Goal: Task Accomplishment & Management: Manage account settings

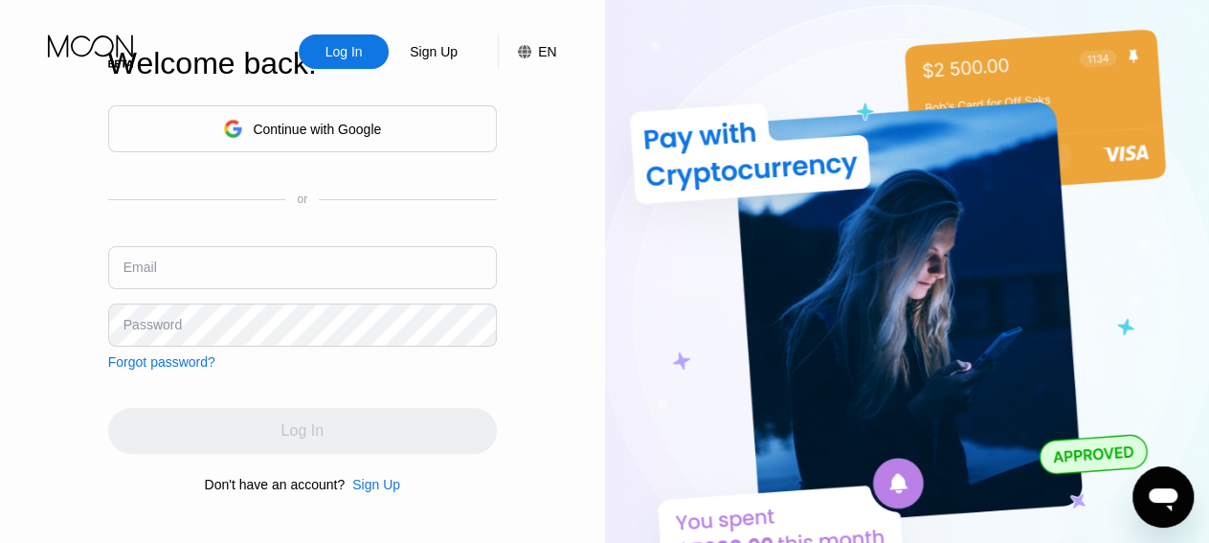
click at [294, 276] on input "text" at bounding box center [302, 267] width 389 height 43
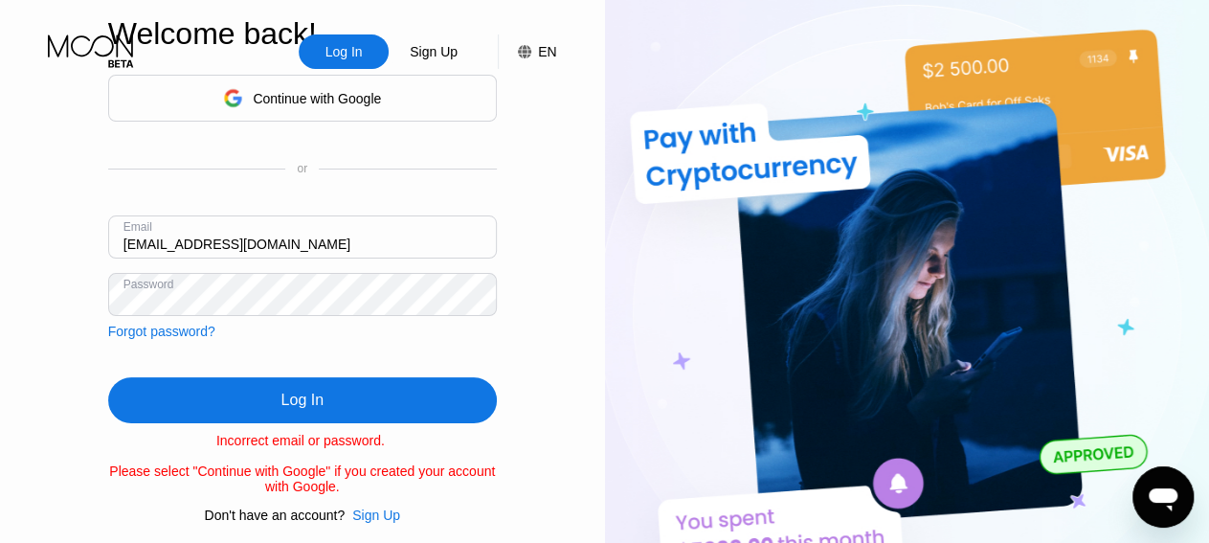
click at [285, 244] on input "[EMAIL_ADDRESS][DOMAIN_NAME]" at bounding box center [302, 236] width 389 height 43
type input "[EMAIL_ADDRESS][DOMAIN_NAME]"
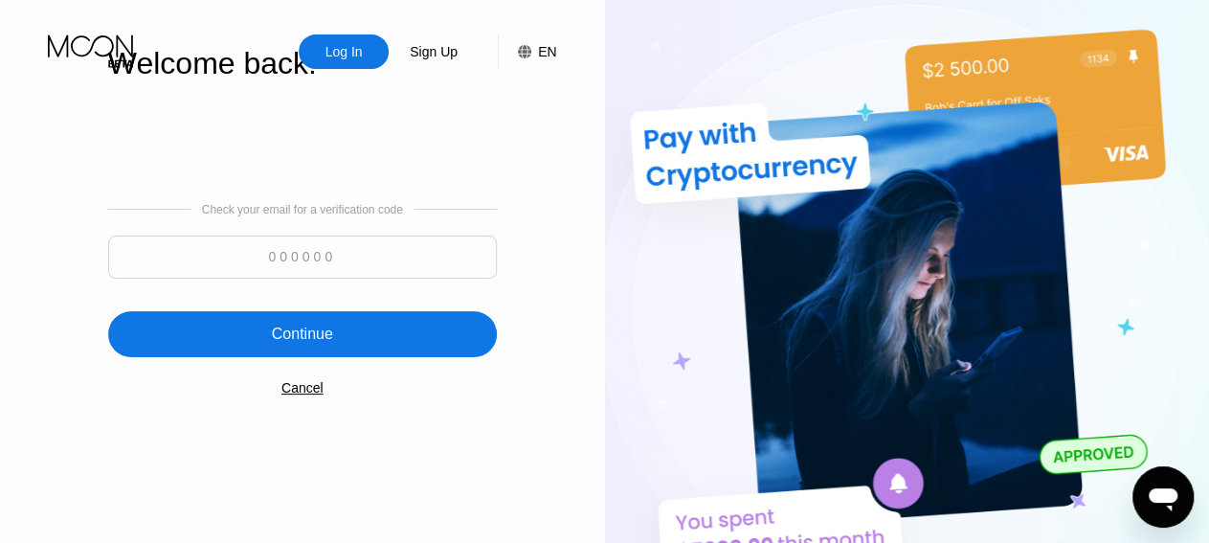
click at [309, 276] on input at bounding box center [302, 256] width 389 height 43
type input "547261"
click at [250, 318] on div "Continue" at bounding box center [302, 334] width 389 height 46
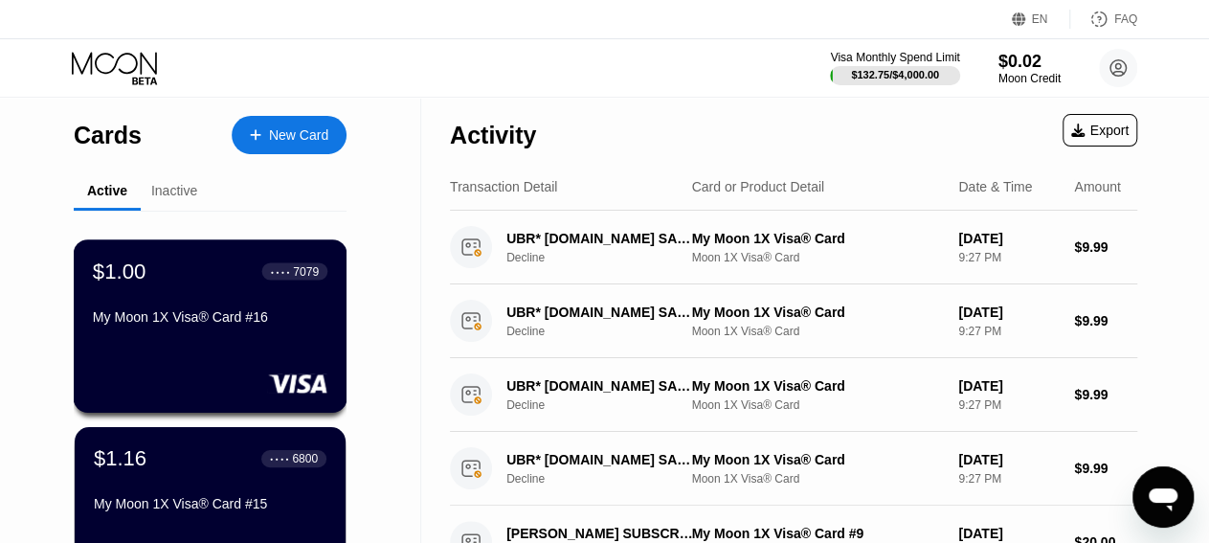
click at [231, 324] on div "My Moon 1X Visa® Card #16" at bounding box center [210, 316] width 235 height 15
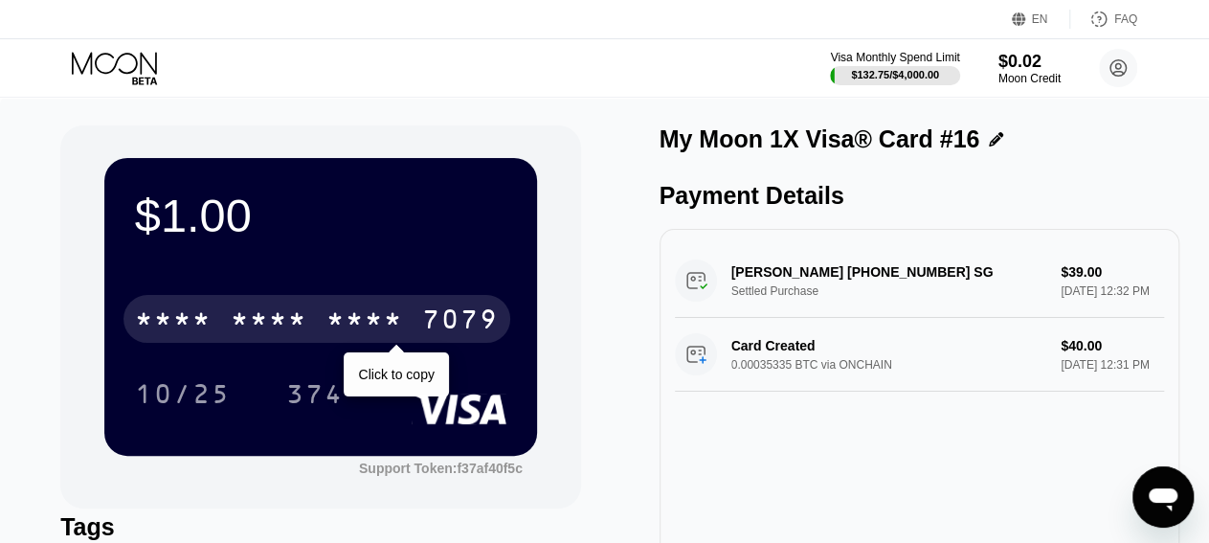
click at [333, 322] on div "* * * *" at bounding box center [364, 321] width 77 height 31
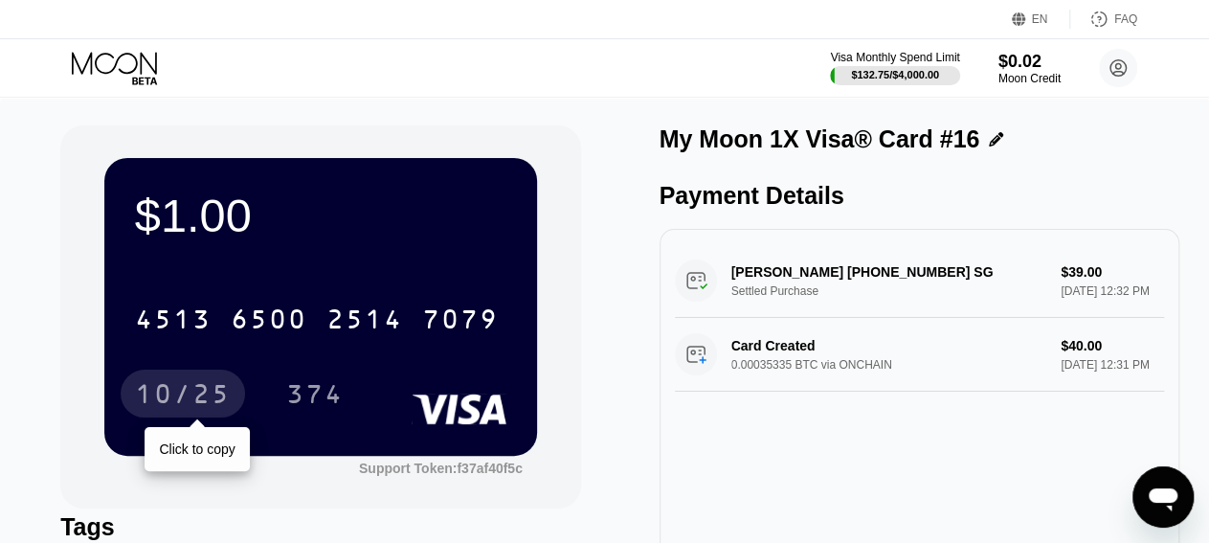
click at [212, 390] on div "10/25" at bounding box center [183, 396] width 96 height 31
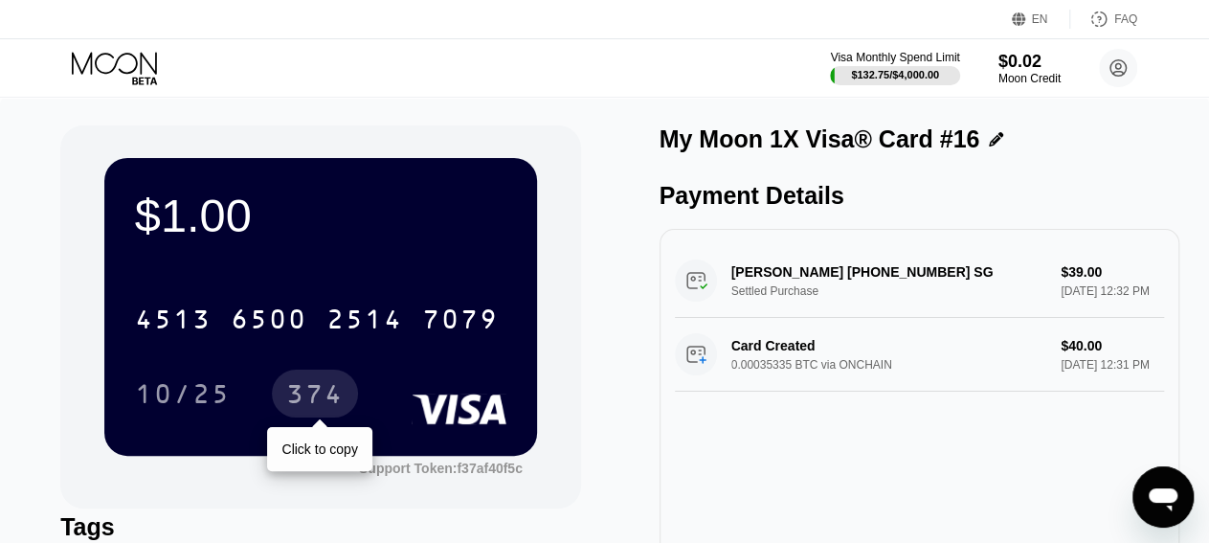
click at [321, 403] on div "374" at bounding box center [314, 396] width 57 height 31
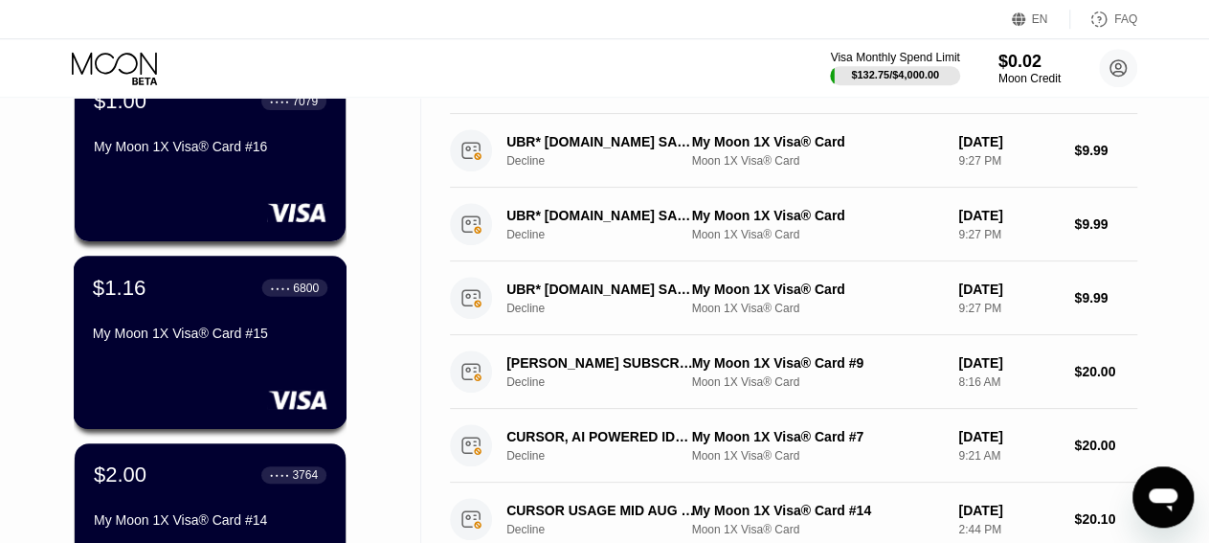
scroll to position [292, 0]
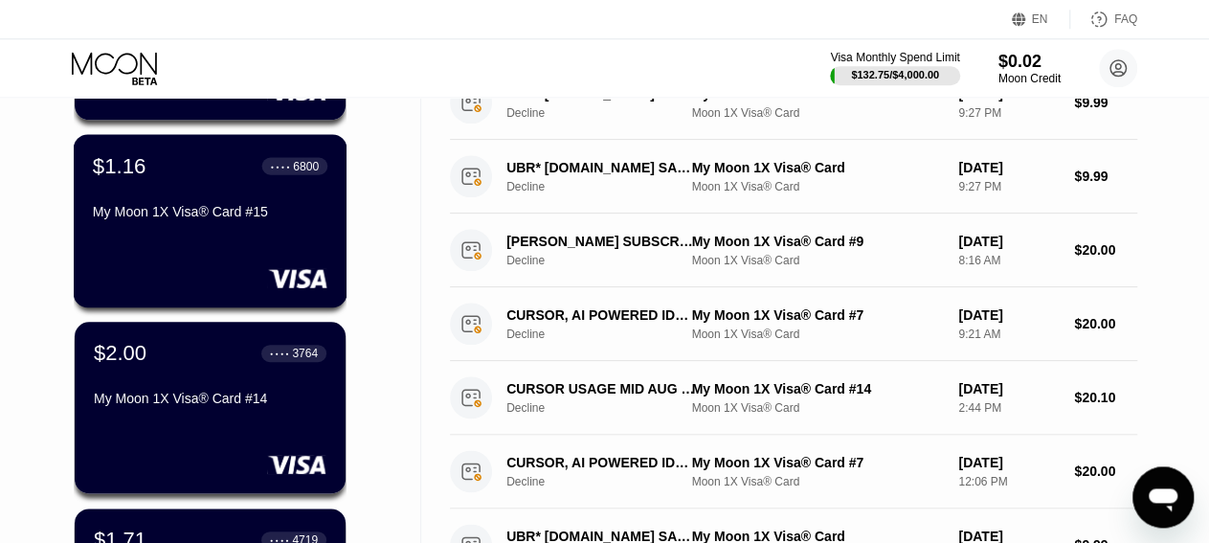
click at [221, 281] on div at bounding box center [210, 277] width 235 height 19
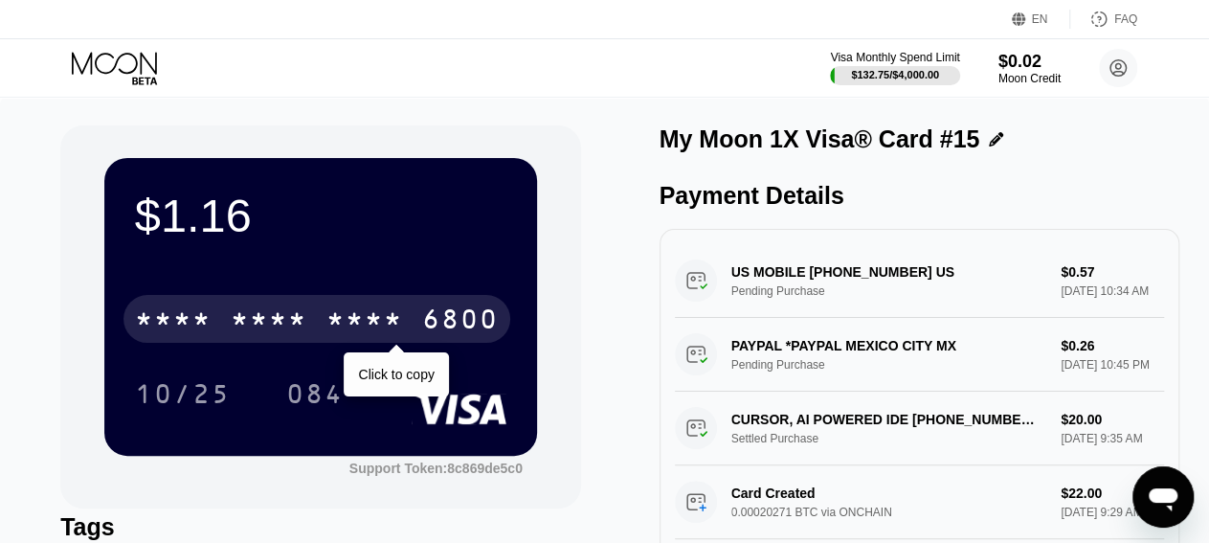
click at [393, 328] on div "* * * *" at bounding box center [364, 321] width 77 height 31
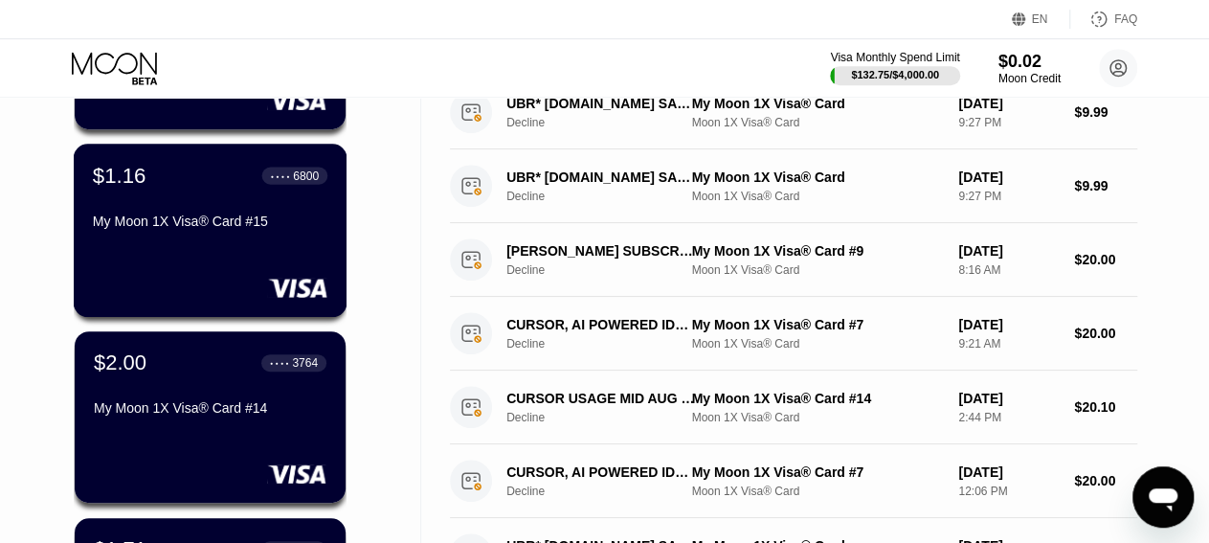
scroll to position [292, 0]
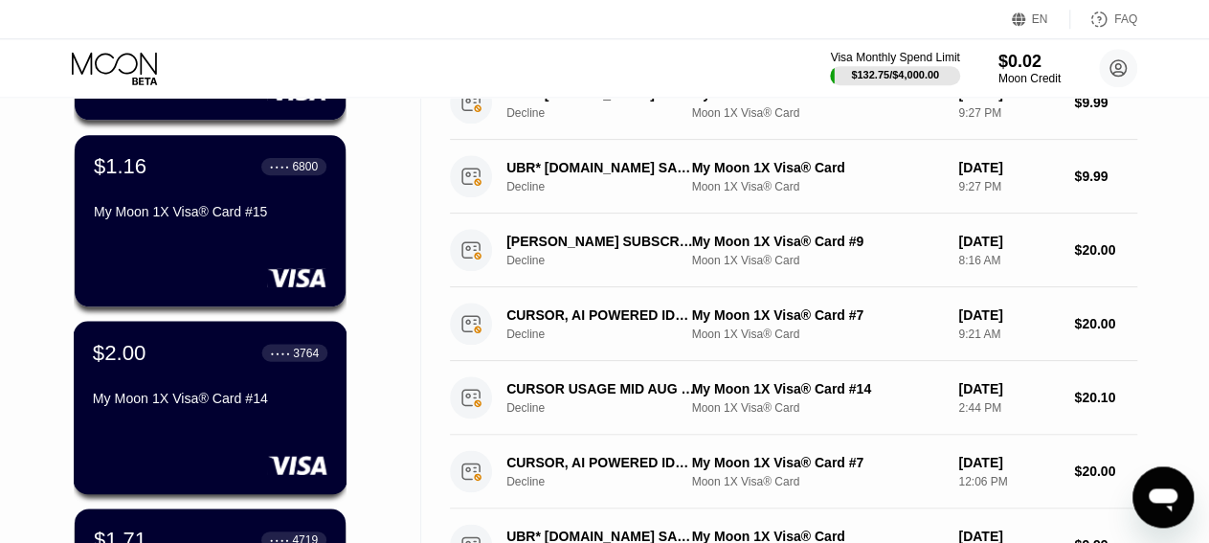
click at [199, 357] on div "$2.00 ● ● ● ● 3764" at bounding box center [210, 352] width 235 height 25
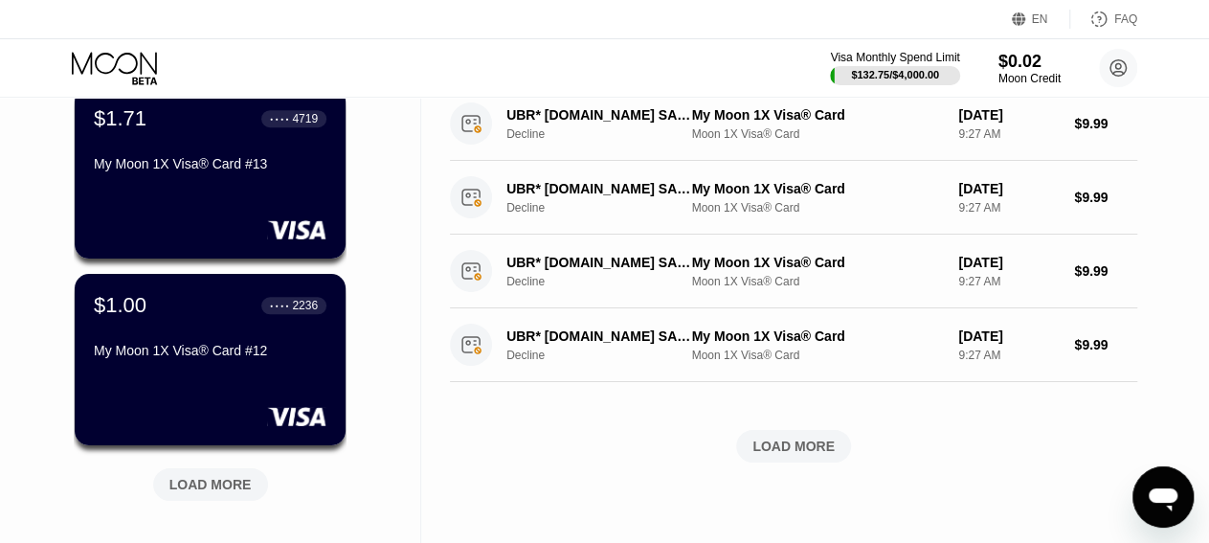
scroll to position [722, 0]
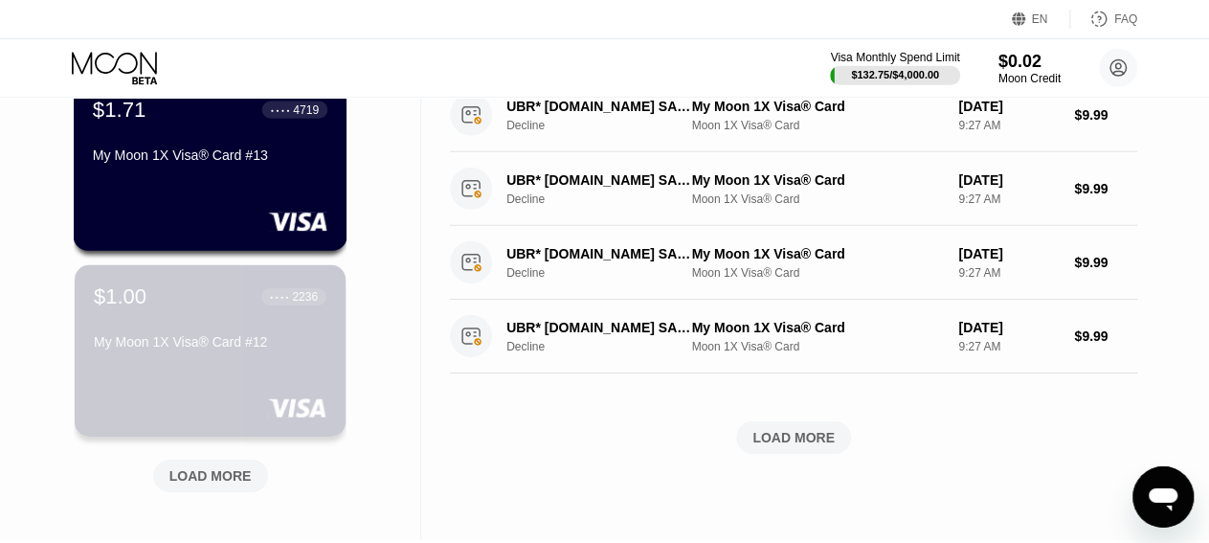
drag, startPoint x: 288, startPoint y: 294, endPoint x: 257, endPoint y: 209, distance: 90.5
click at [257, 209] on div "$1.00 ● ● ● ● 7079 My Moon 1X Visa® Card #16 $1.16 ● ● ● ● 6800 My Moon 1X Visa…" at bounding box center [210, 5] width 273 height 1032
click at [257, 209] on div "$1.71 ● ● ● ● 4719 My Moon 1X Visa® Card #13" at bounding box center [211, 164] width 274 height 173
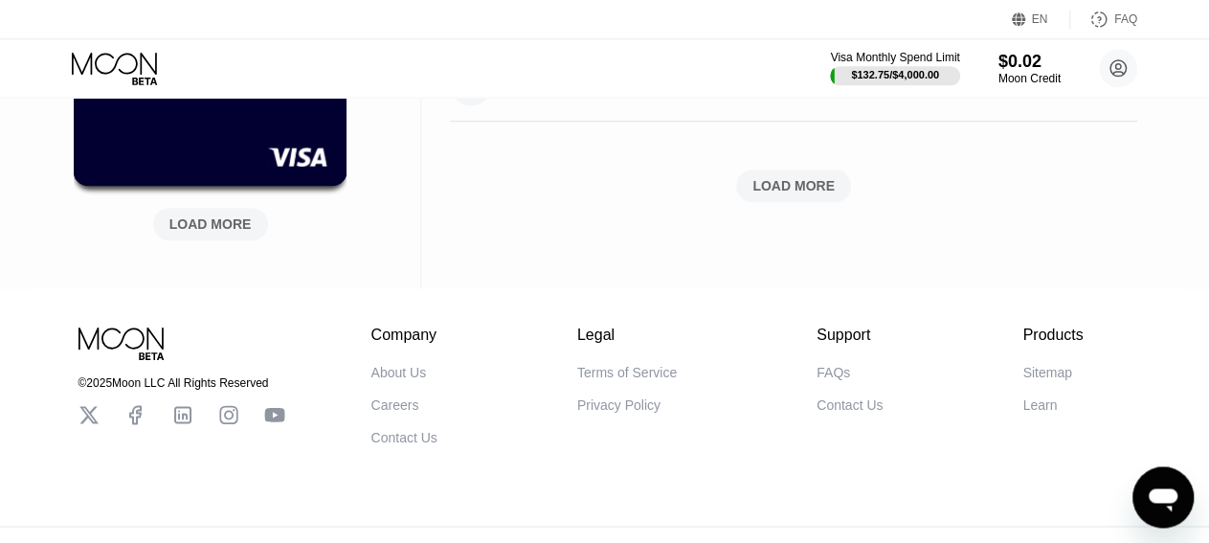
scroll to position [995, 0]
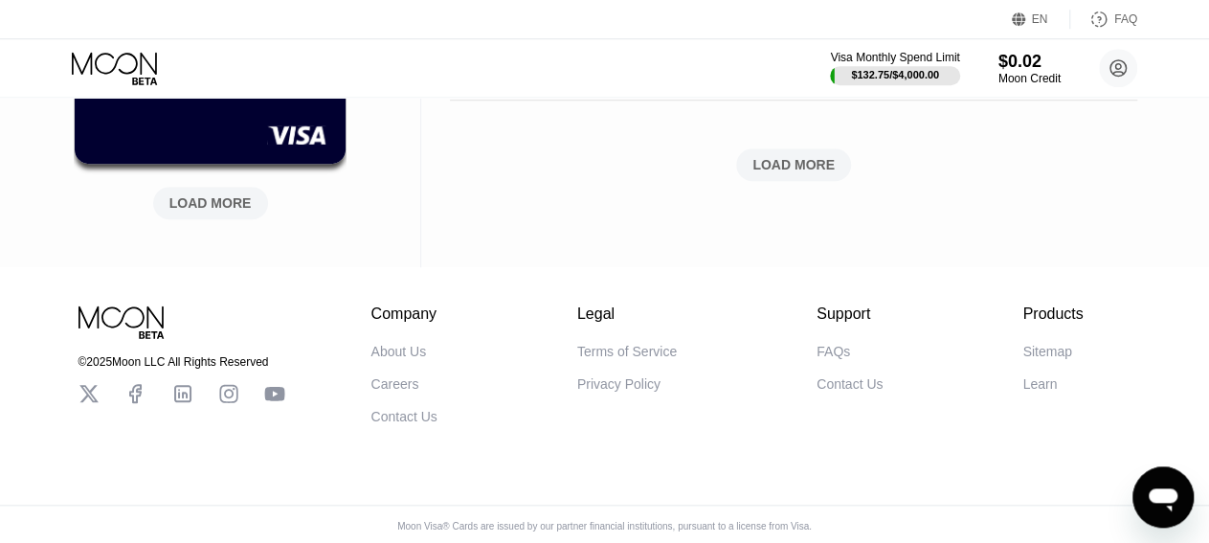
click at [223, 209] on div "LOAD MORE" at bounding box center [210, 202] width 82 height 17
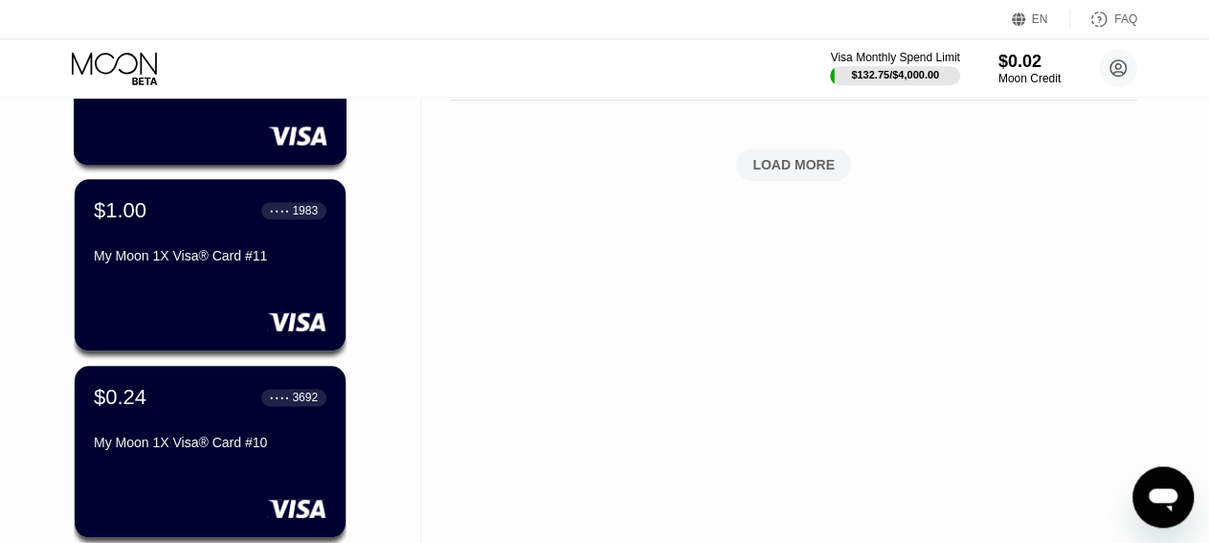
click at [244, 149] on div "$1.00 ● ● ● ● 2236 My Moon 1X Visa® Card #12" at bounding box center [211, 77] width 274 height 173
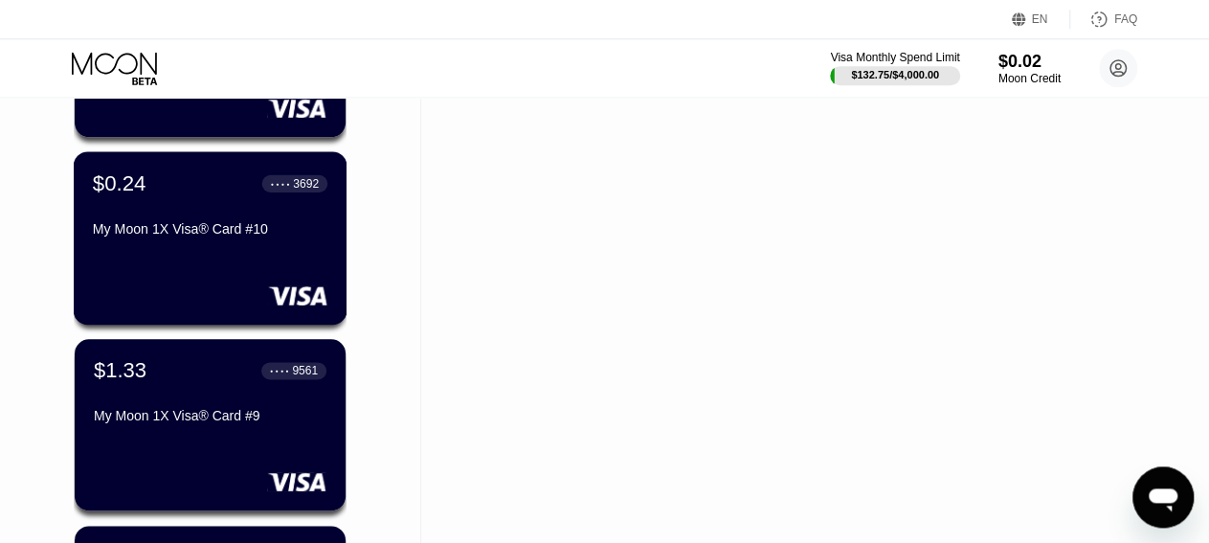
scroll to position [1183, 0]
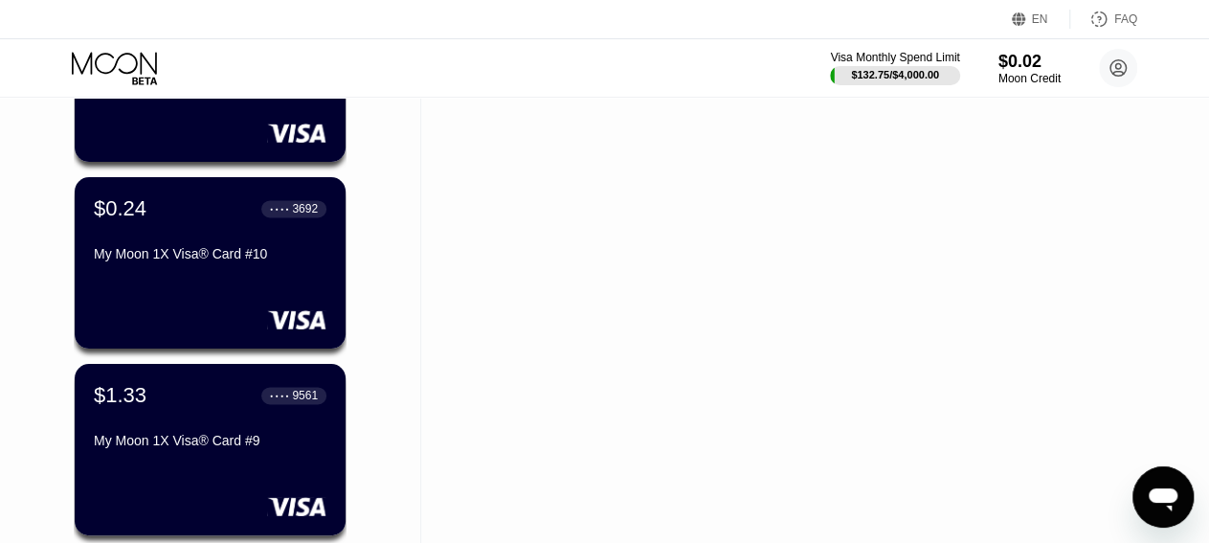
click at [166, 400] on div "$1.33 ● ● ● ● 9561" at bounding box center [210, 395] width 233 height 25
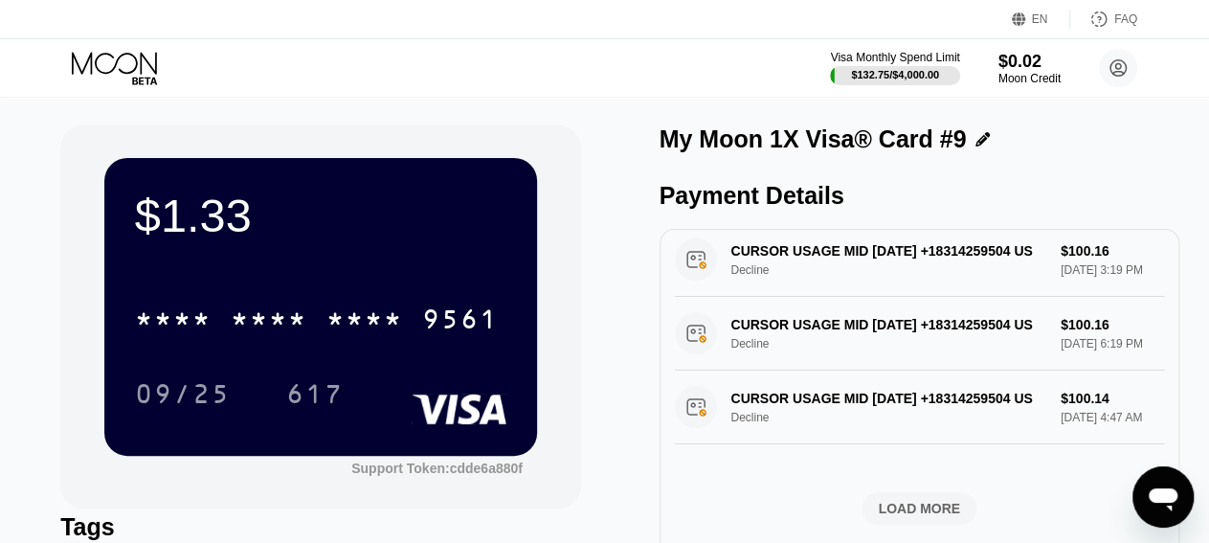
scroll to position [830, 0]
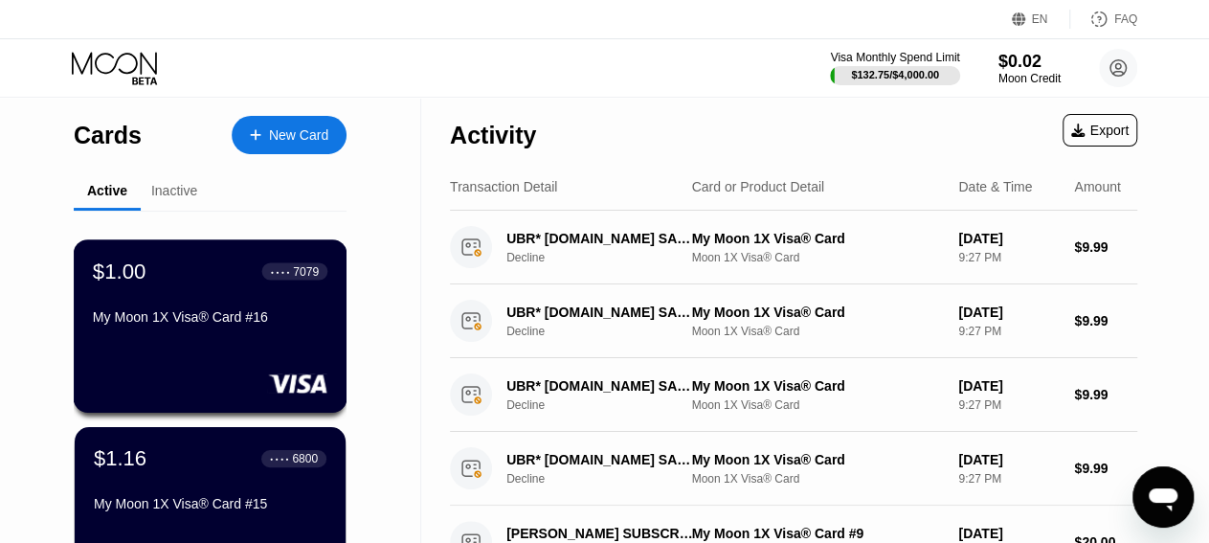
scroll to position [145, 0]
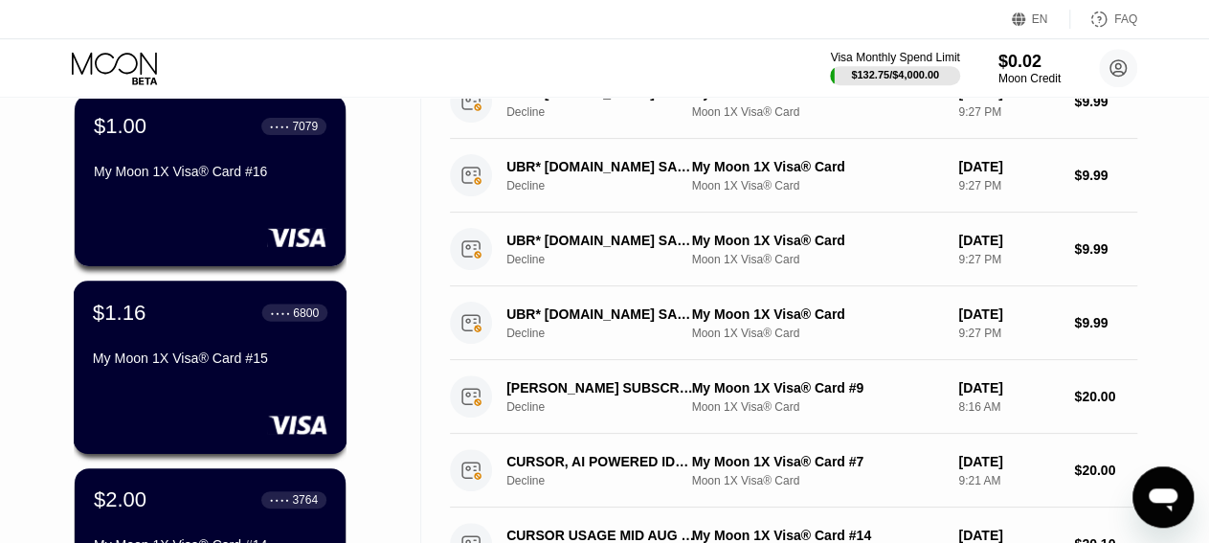
click at [226, 355] on div "$1.16 ● ● ● ● 6800 My Moon 1X Visa® Card #15" at bounding box center [210, 337] width 235 height 74
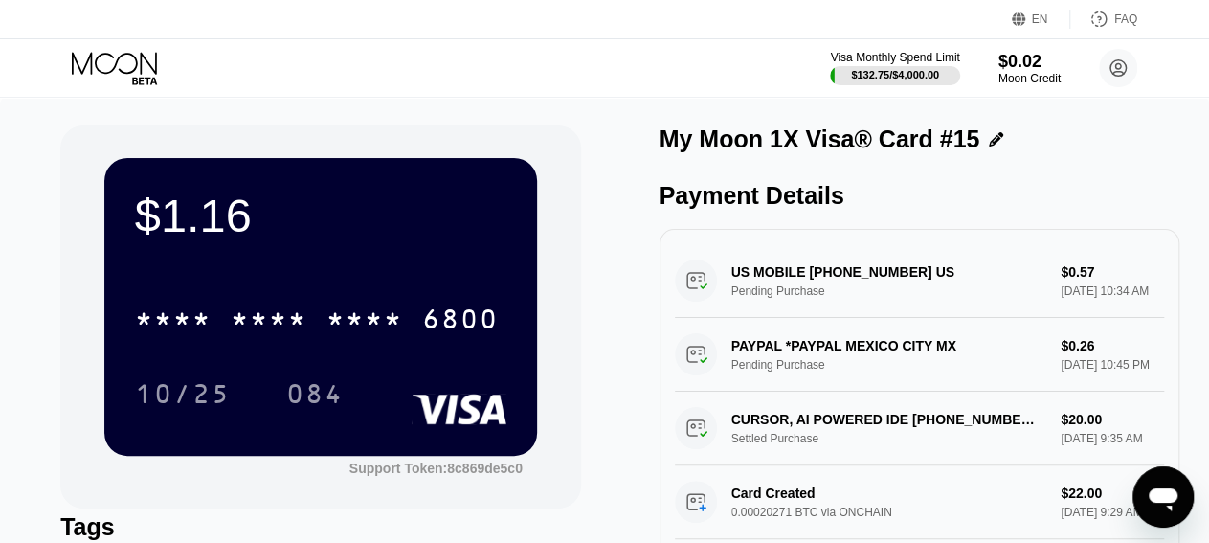
scroll to position [50, 0]
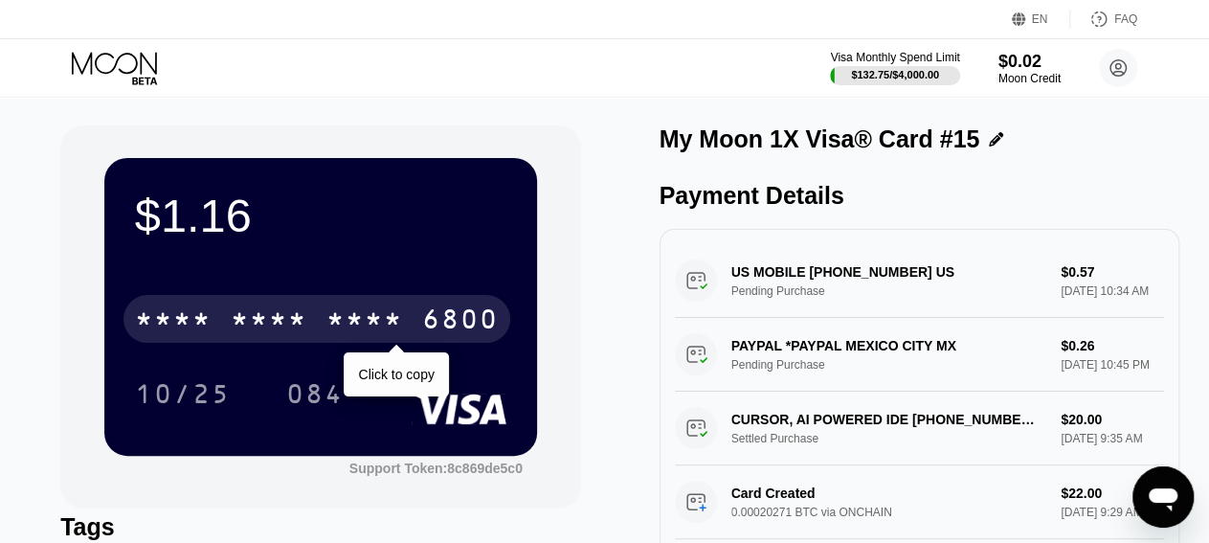
click at [303, 311] on div "* * * *" at bounding box center [269, 321] width 77 height 31
